Goal: Task Accomplishment & Management: Use online tool/utility

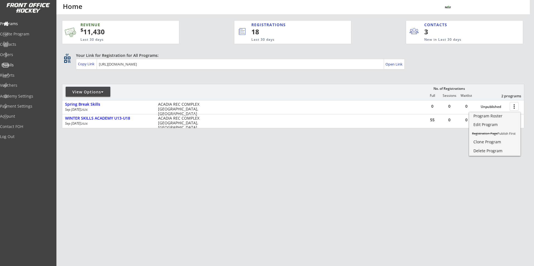
click at [25, 61] on div "Emails" at bounding box center [26, 66] width 53 height 10
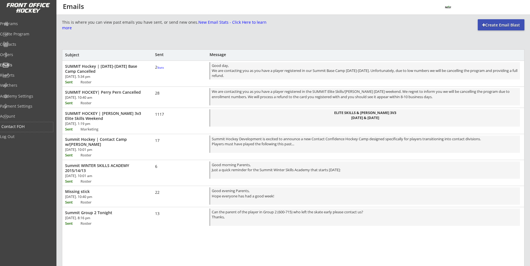
click at [23, 129] on div "Contact FOH" at bounding box center [26, 127] width 50 height 4
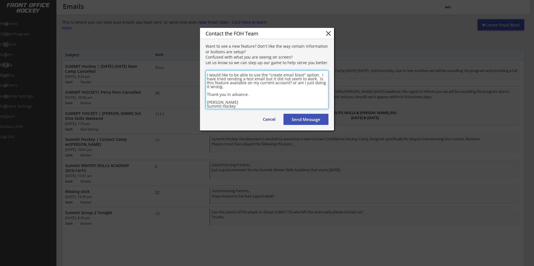
scroll to position [10, 0]
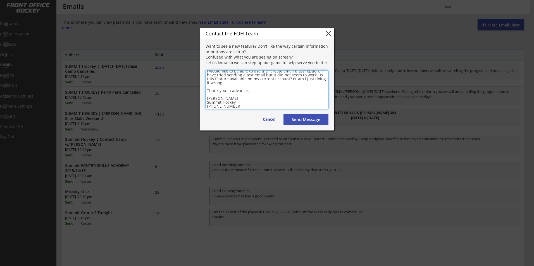
type textarea "Hi There, I would like to be able to use the "create email blast" option. I hav…"
click at [303, 119] on button "Send Message" at bounding box center [305, 119] width 45 height 11
click at [308, 119] on button "Send Message" at bounding box center [305, 119] width 45 height 11
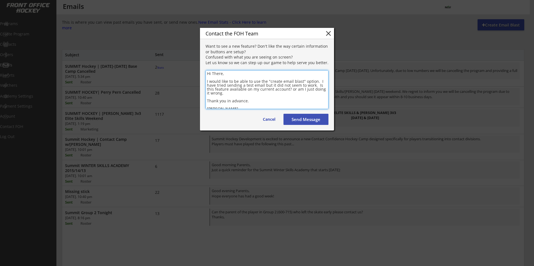
drag, startPoint x: 234, startPoint y: 106, endPoint x: 203, endPoint y: 70, distance: 47.5
click at [203, 70] on div "Hi There, I would like to be able to use the "create email blast" option. I hav…" at bounding box center [267, 90] width 134 height 40
click at [272, 119] on button "Cancel" at bounding box center [268, 119] width 23 height 11
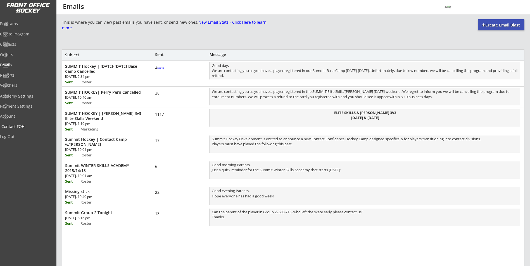
click at [32, 130] on div "Contact FOH" at bounding box center [26, 127] width 53 height 10
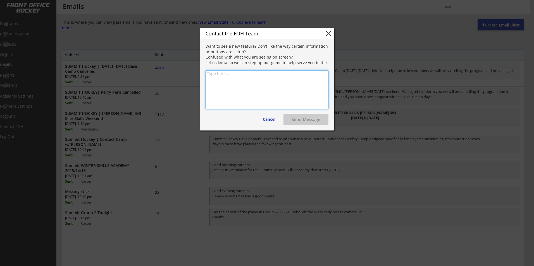
paste textarea "Hi There, I would like to be able to use the "create email blast" option. I hav…"
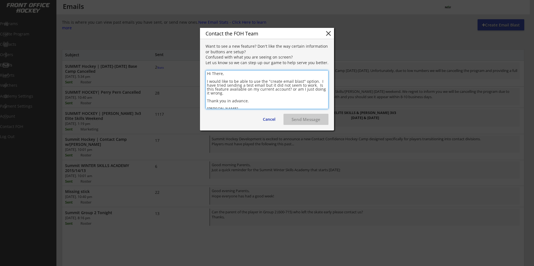
scroll to position [10, 0]
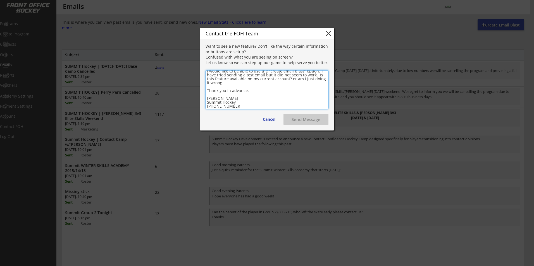
type textarea "Hi There, I would like to be able to use the "create email blast" option. I hav…"
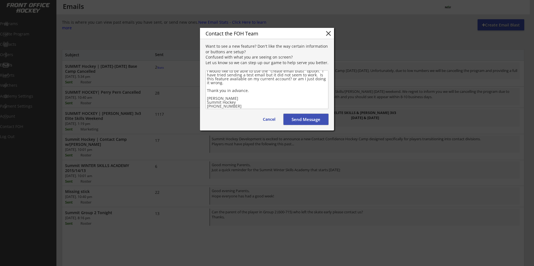
click at [303, 120] on button "Send Message" at bounding box center [305, 119] width 45 height 11
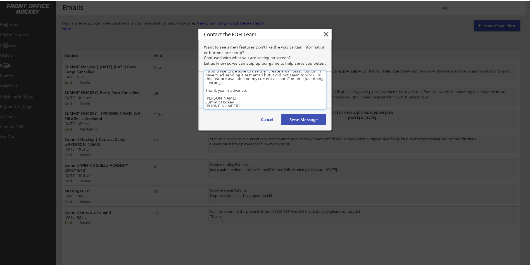
scroll to position [0, 0]
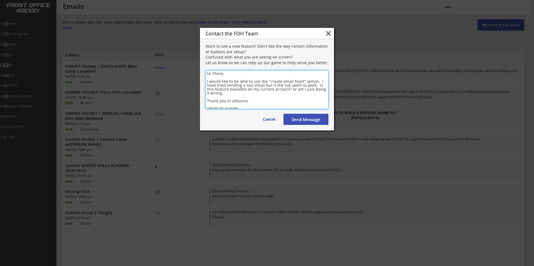
drag, startPoint x: 241, startPoint y: 106, endPoint x: 205, endPoint y: 70, distance: 51.1
click at [205, 70] on div "Hi There, I would like to be able to use the "create email blast" option. I hav…" at bounding box center [267, 90] width 134 height 40
click at [327, 35] on button "close" at bounding box center [328, 33] width 8 height 8
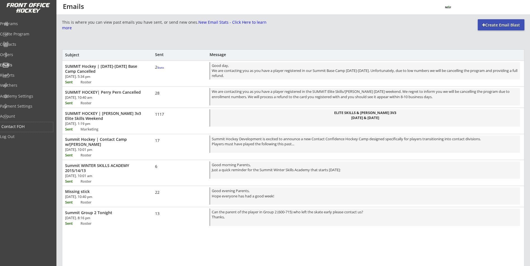
click at [25, 126] on div "Contact FOH" at bounding box center [26, 127] width 50 height 4
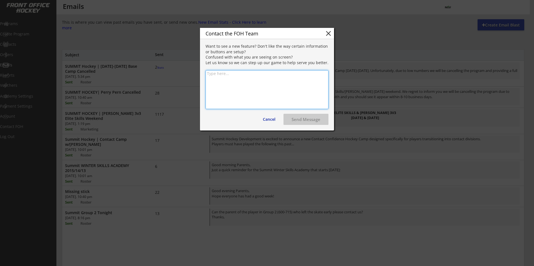
click at [26, 162] on div at bounding box center [267, 133] width 534 height 266
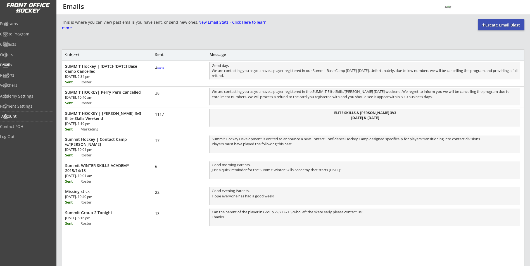
click at [24, 120] on div "Account" at bounding box center [26, 117] width 53 height 10
select select ""Yes""
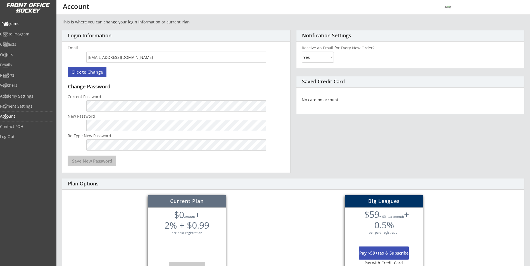
click at [21, 24] on div "Programs" at bounding box center [26, 24] width 50 height 4
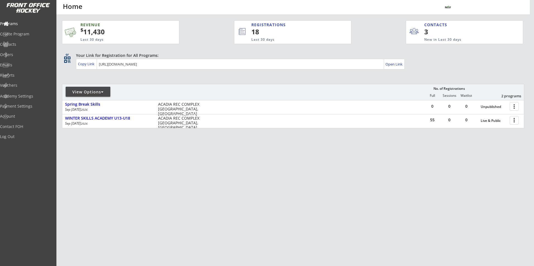
click at [30, 11] on img at bounding box center [28, 8] width 44 height 10
click at [141, 176] on div "REVENUE $ 11,430 Last 30 days REGISTRATIONS 18 Last 30 days CONTACTS 3 New in L…" at bounding box center [293, 101] width 462 height 172
click at [385, 233] on div "REVENUE $ 11,430 Last 30 days REGISTRATIONS 18 Last 30 days CONTACTS 3 New in L…" at bounding box center [267, 133] width 534 height 266
click at [17, 68] on div "Emails" at bounding box center [26, 66] width 53 height 10
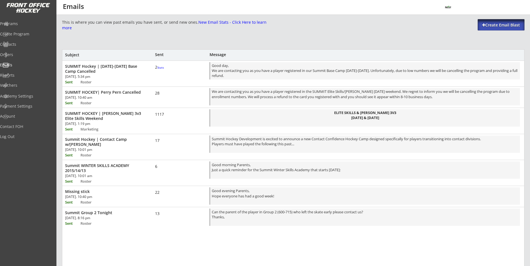
click at [498, 24] on div "Create Email Blast" at bounding box center [500, 25] width 47 height 6
select select ""All""
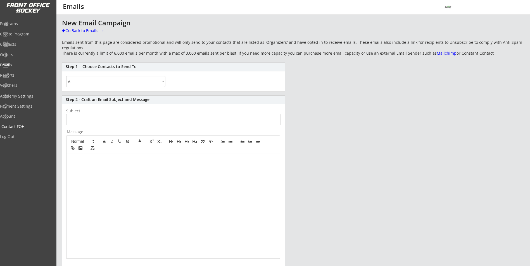
click at [20, 125] on div "Contact FOH" at bounding box center [26, 127] width 50 height 4
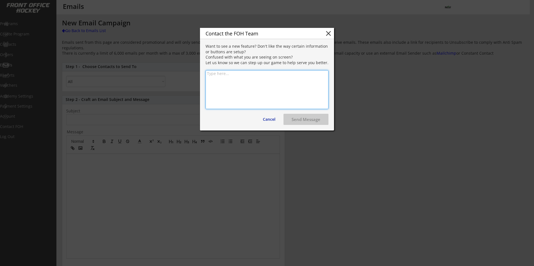
paste textarea "summithockeydevelopment.com"
type textarea "summithockeydevelopment.com"
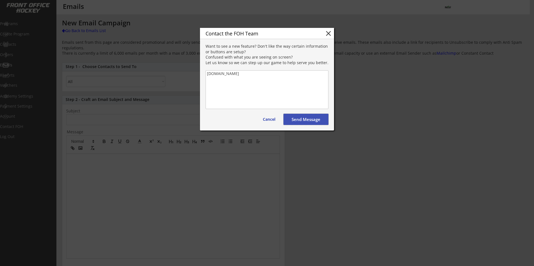
click at [295, 121] on button "Send Message" at bounding box center [305, 119] width 45 height 11
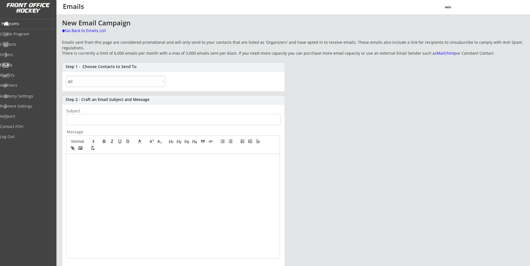
click at [20, 25] on div "Programs" at bounding box center [26, 24] width 50 height 4
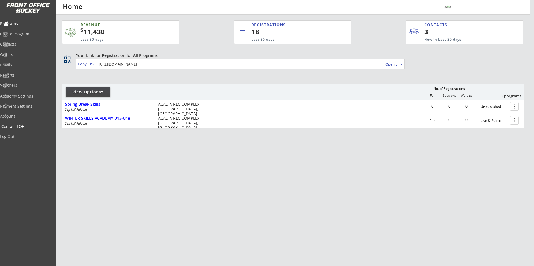
click at [18, 125] on div "Contact FOH" at bounding box center [26, 127] width 50 height 4
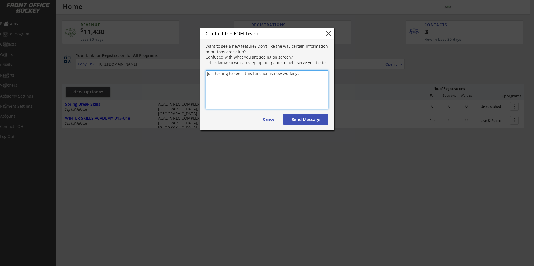
click at [310, 76] on textarea "Just testing to see if this function is now working." at bounding box center [266, 89] width 123 height 39
type textarea "Just testing to see if this function is now working."
click at [310, 117] on button "Send Message" at bounding box center [305, 119] width 45 height 11
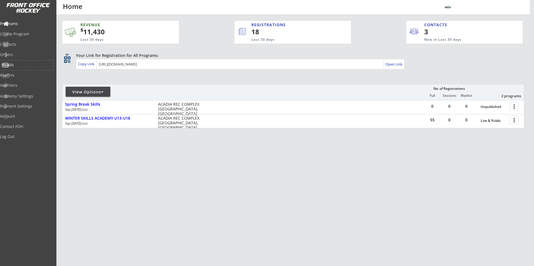
click at [23, 66] on div "Emails" at bounding box center [26, 65] width 50 height 4
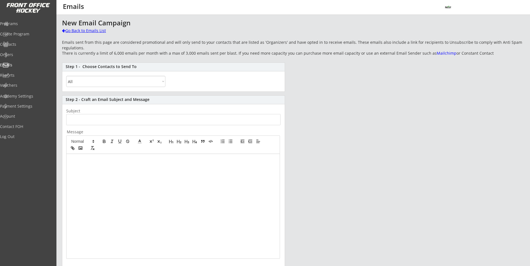
click at [83, 32] on div "Go Back to Emails List" at bounding box center [91, 31] width 58 height 6
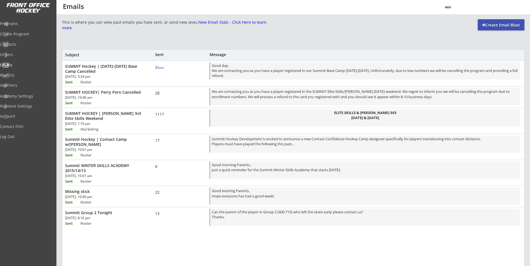
click at [486, 26] on div "Create Email Blast" at bounding box center [500, 25] width 47 height 6
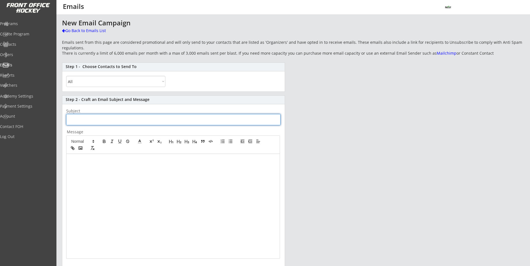
click at [71, 120] on input "input" at bounding box center [173, 119] width 214 height 11
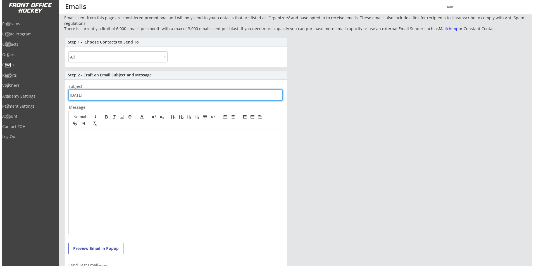
scroll to position [77, 0]
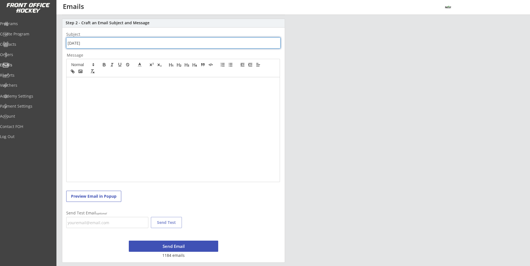
type input "saturday"
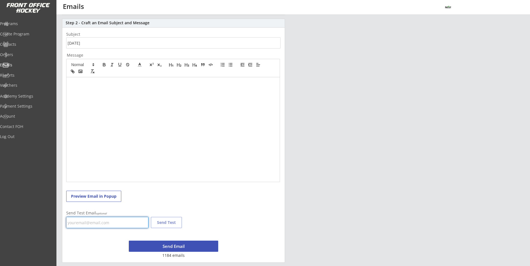
click at [89, 221] on input "email" at bounding box center [107, 222] width 82 height 11
type input "summithockey@outlook.com"
click at [139, 95] on div at bounding box center [172, 129] width 213 height 105
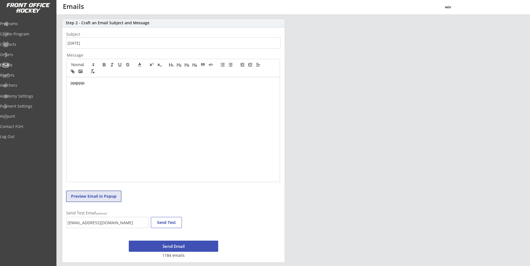
click at [97, 194] on button "Preview Email in Popup" at bounding box center [93, 196] width 55 height 11
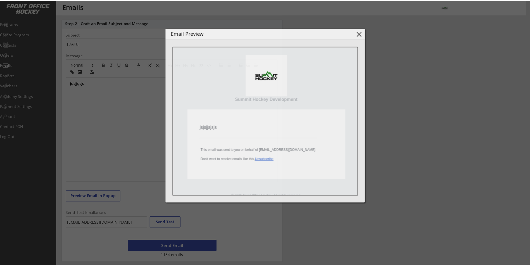
scroll to position [0, 0]
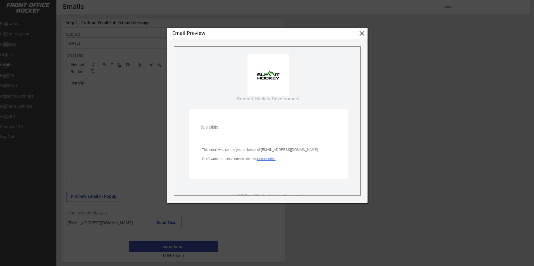
click at [136, 154] on div at bounding box center [267, 133] width 534 height 266
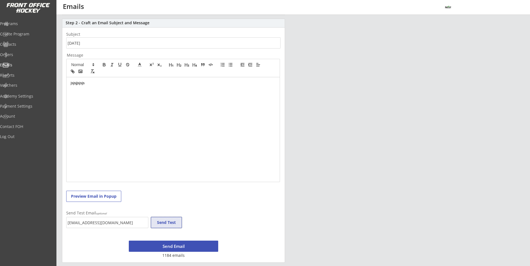
click at [166, 218] on button "Send Test" at bounding box center [166, 222] width 31 height 11
drag, startPoint x: 87, startPoint y: 82, endPoint x: 67, endPoint y: 82, distance: 20.1
click at [67, 82] on div "jsjsjjsjsjs" at bounding box center [172, 129] width 213 height 105
click at [105, 197] on button "Preview Email in Popup" at bounding box center [93, 196] width 55 height 11
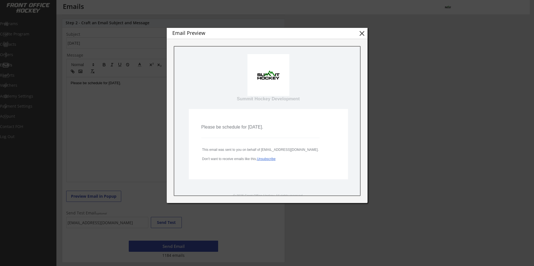
click at [162, 120] on div at bounding box center [267, 133] width 534 height 266
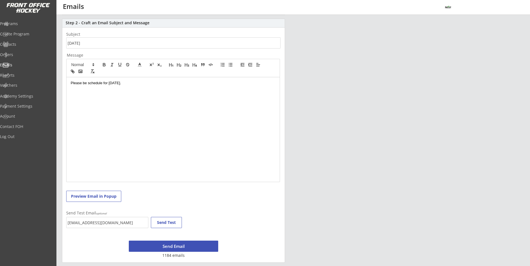
click at [85, 84] on p "Please be schedule for saturday." at bounding box center [173, 83] width 205 height 5
click at [93, 192] on button "Preview Email in Popup" at bounding box center [93, 196] width 55 height 11
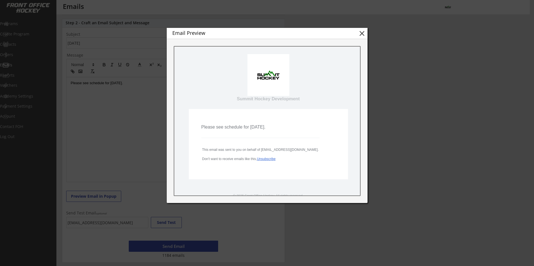
click at [105, 148] on div at bounding box center [267, 133] width 534 height 266
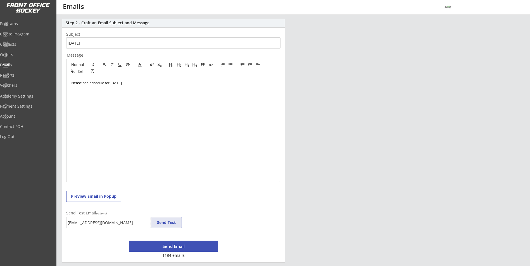
click at [171, 224] on button "Send Test" at bounding box center [166, 222] width 31 height 11
drag, startPoint x: 128, startPoint y: 224, endPoint x: 61, endPoint y: 227, distance: 66.8
click at [61, 227] on div "This is where you can view past emails you have sent, or send new ones. New Ema…" at bounding box center [292, 102] width 473 height 320
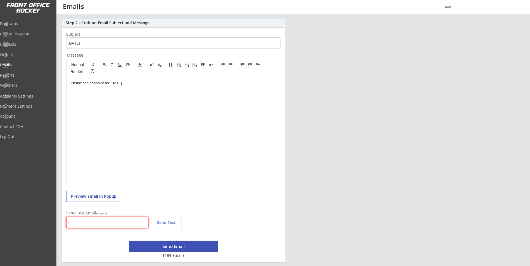
type input "tkatelnikoff@gmail.com"
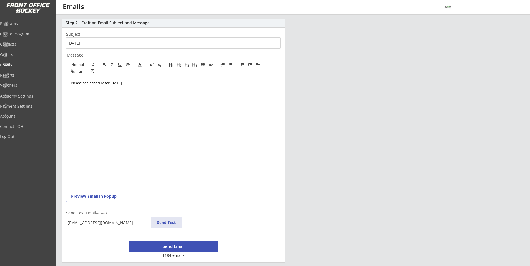
click at [170, 222] on button "Send Test" at bounding box center [166, 222] width 31 height 11
click at [21, 27] on div "Programs" at bounding box center [26, 24] width 53 height 10
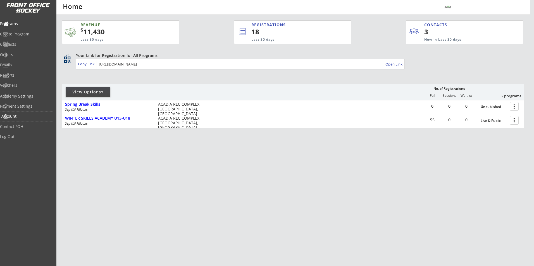
click at [15, 114] on div "Account" at bounding box center [26, 116] width 50 height 4
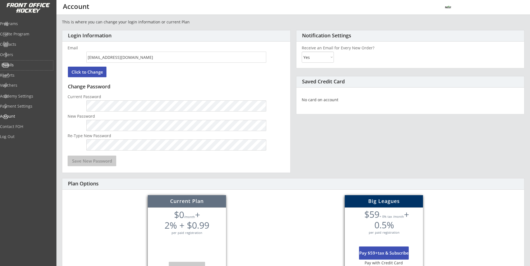
click at [21, 65] on div "Emails" at bounding box center [26, 65] width 50 height 4
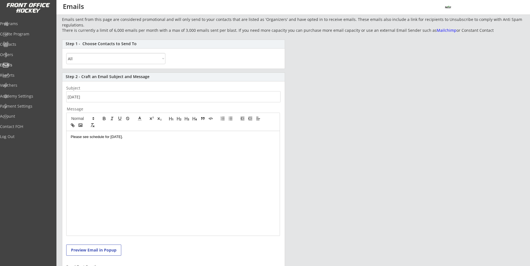
scroll to position [77, 0]
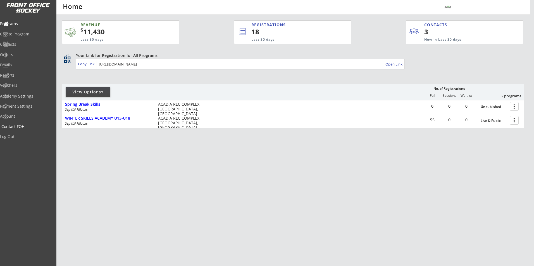
click at [19, 128] on div "Contact FOH" at bounding box center [26, 127] width 50 height 4
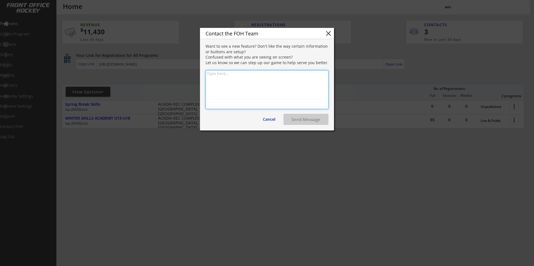
paste textarea "Hi There, I have an account "Summit Hockey Development" and I would like to be …"
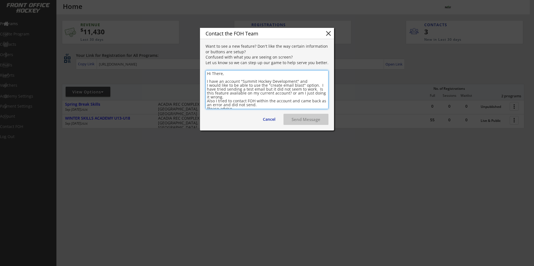
scroll to position [26, 0]
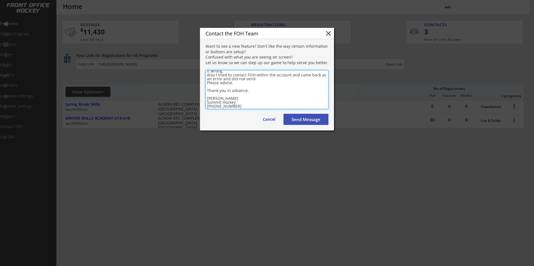
type textarea "Hi There, I have an account "Summit Hockey Development" and I would like to be …"
click at [297, 123] on button "Send Message" at bounding box center [305, 119] width 45 height 11
click at [270, 116] on button "Cancel" at bounding box center [268, 119] width 23 height 11
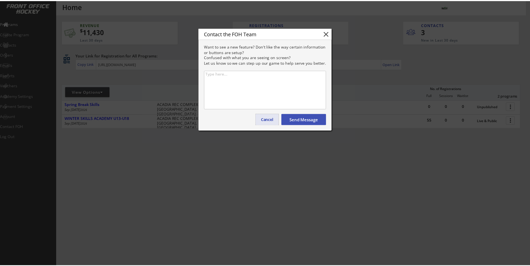
scroll to position [0, 0]
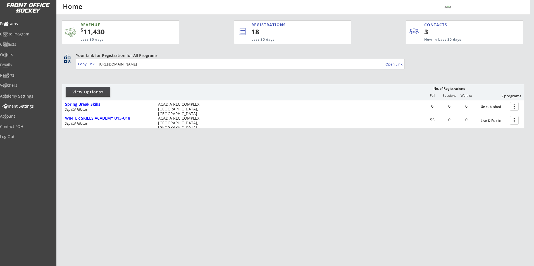
click at [21, 107] on div "Payment Settings" at bounding box center [26, 106] width 50 height 4
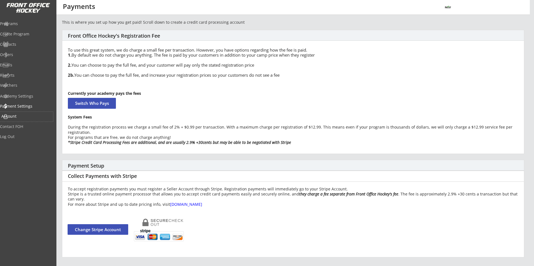
click at [20, 119] on div "Account" at bounding box center [26, 117] width 53 height 10
select select ""Yes""
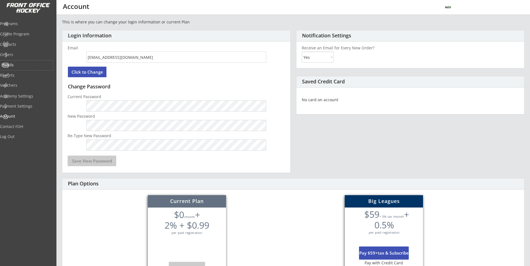
click at [25, 66] on div "Emails" at bounding box center [26, 65] width 50 height 4
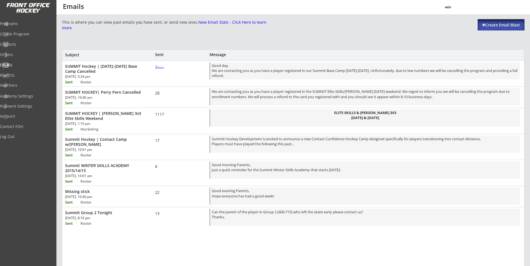
click at [491, 25] on div "Create Email Blast" at bounding box center [500, 25] width 47 height 6
select select ""All""
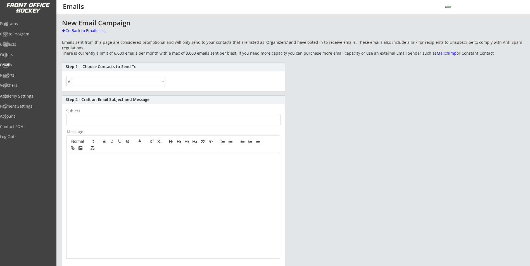
click at [438, 53] on link "Mailchimp" at bounding box center [446, 53] width 20 height 5
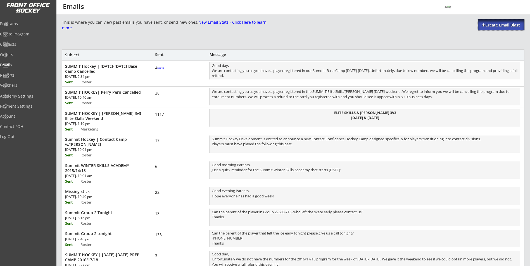
click at [488, 25] on div "Create Email Blast" at bounding box center [500, 25] width 47 height 6
select select ""All""
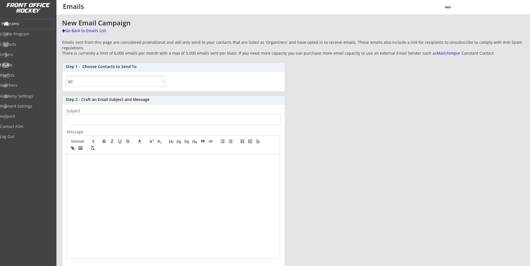
click at [27, 26] on div "Programs" at bounding box center [26, 24] width 53 height 10
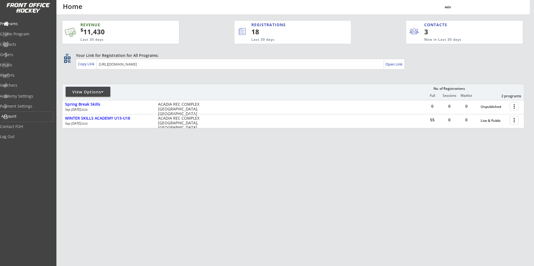
click at [13, 114] on div "Account" at bounding box center [26, 116] width 50 height 4
select select ""Yes""
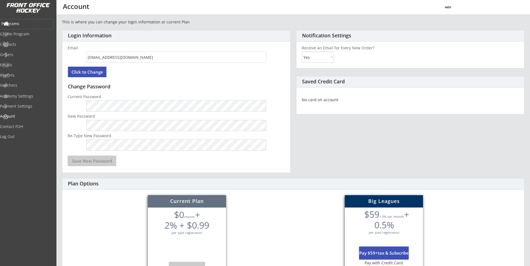
click at [14, 22] on div "Programs" at bounding box center [26, 24] width 50 height 4
